Goal: Task Accomplishment & Management: Use online tool/utility

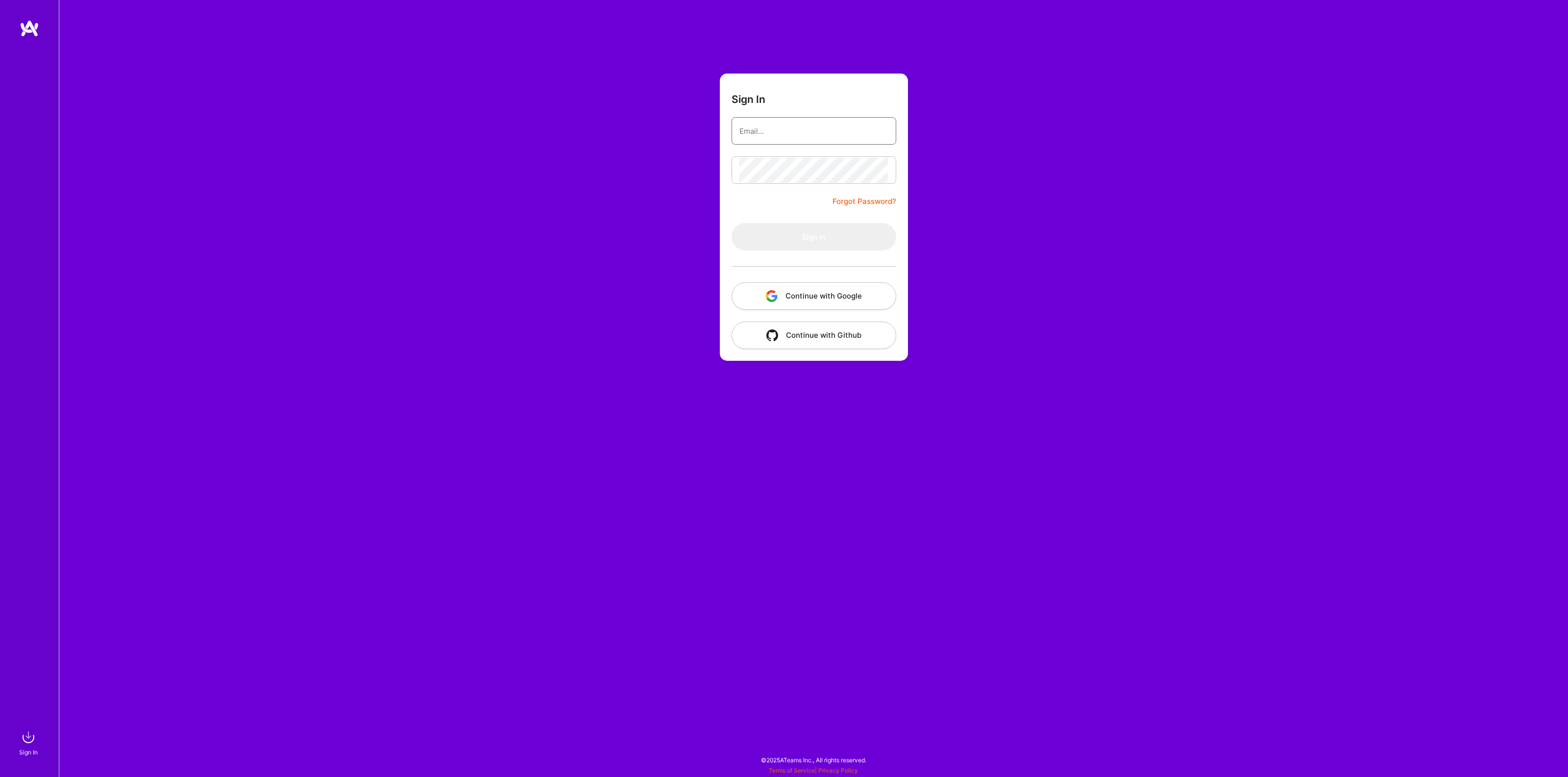
type input "[EMAIL_ADDRESS][DOMAIN_NAME]"
click at [750, 235] on button "Sign In" at bounding box center [814, 236] width 165 height 27
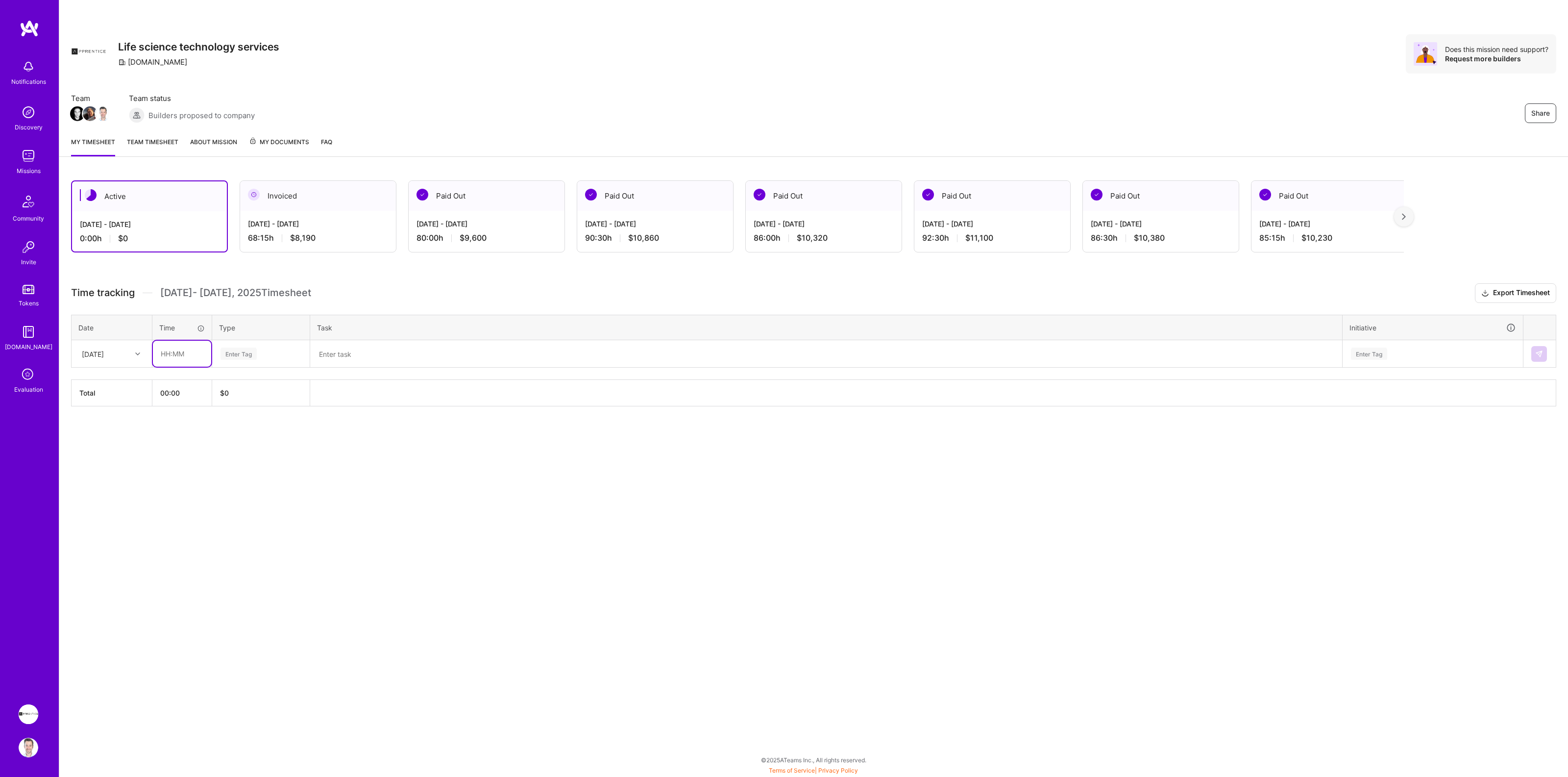
click at [167, 352] on input "text" at bounding box center [182, 354] width 58 height 26
type input "08:00"
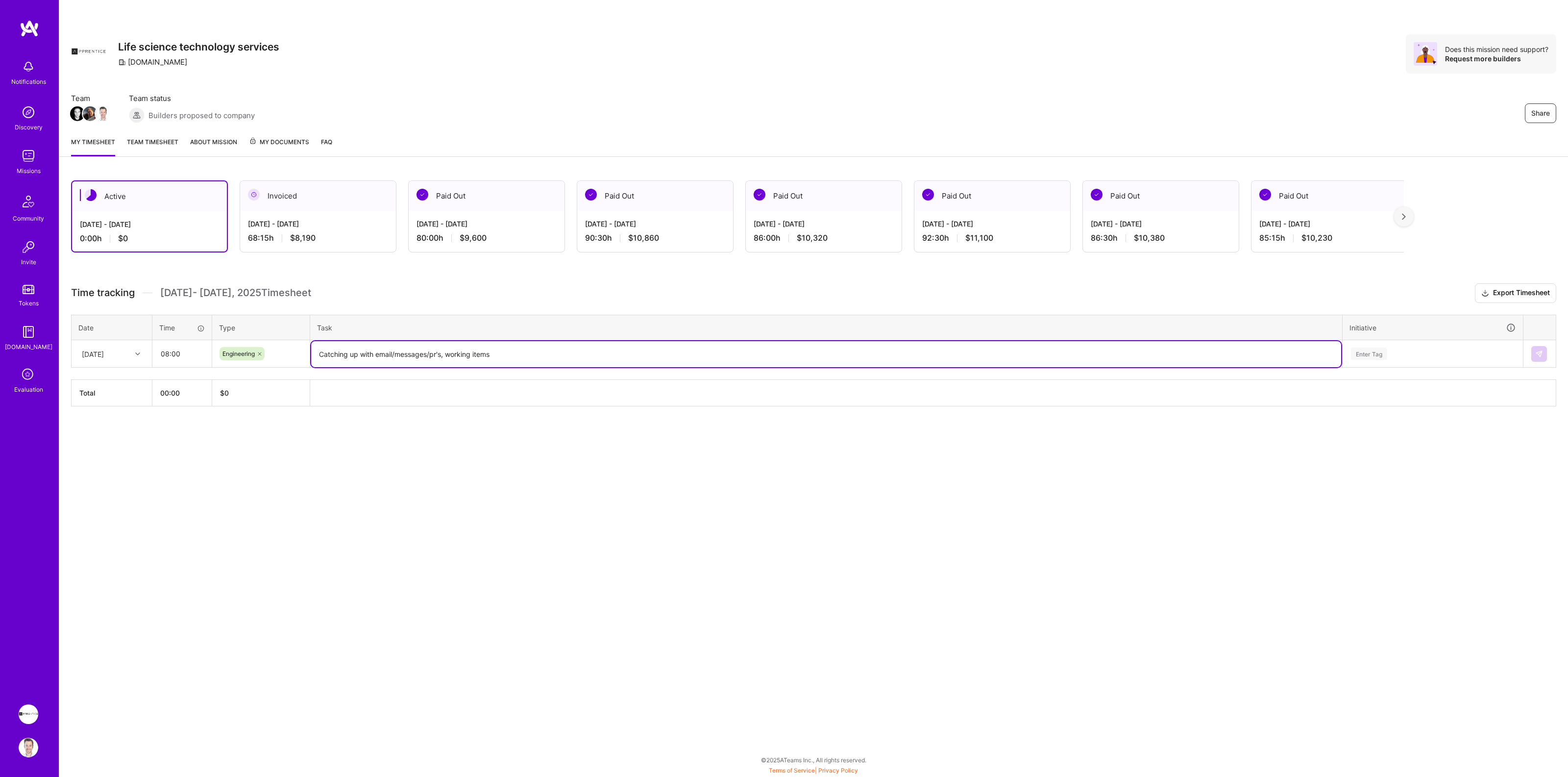
type textarea "Catching up with email/messages/pr's, working items"
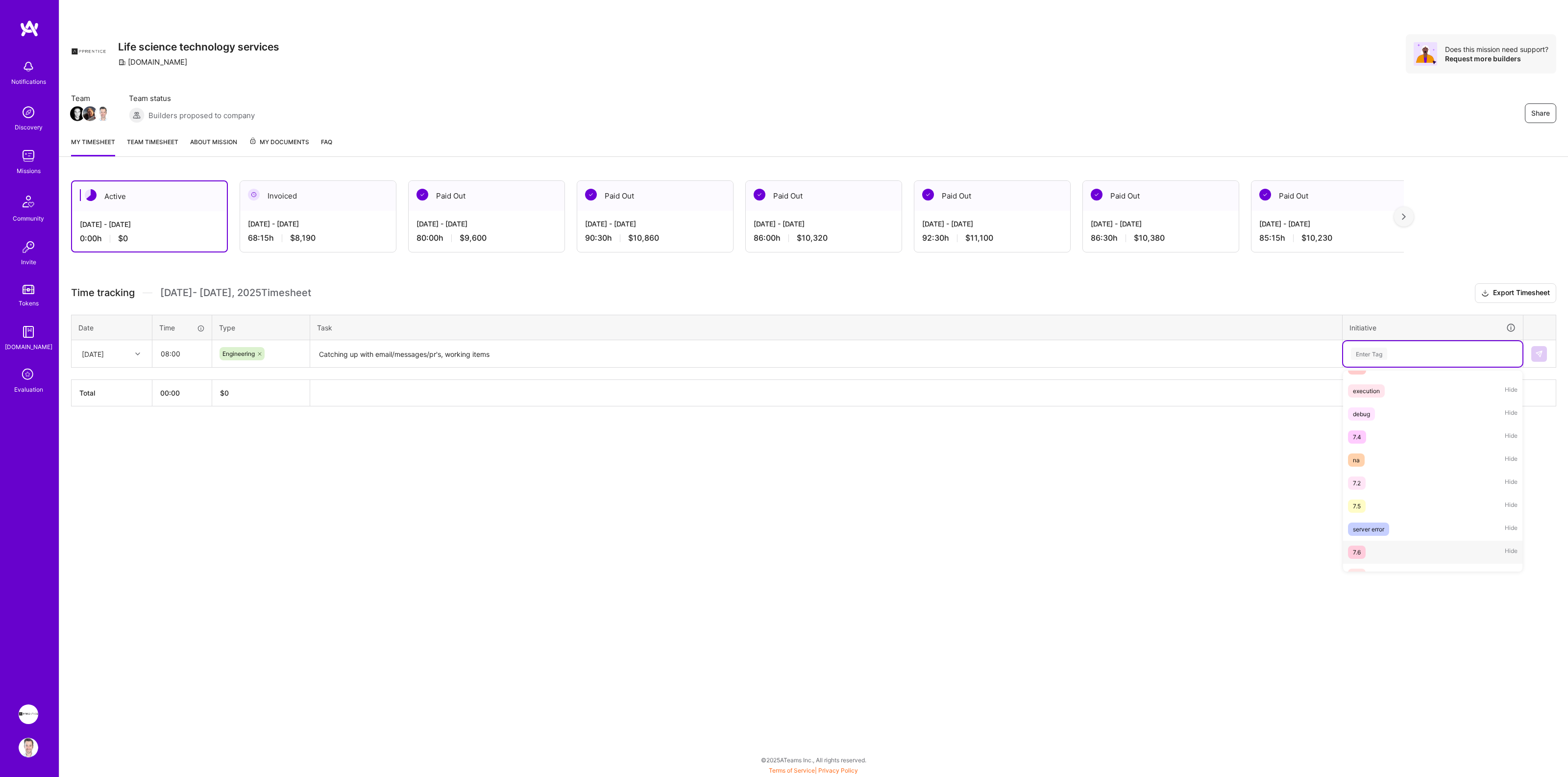
scroll to position [130, 0]
click at [1539, 354] on img at bounding box center [1539, 354] width 8 height 8
